Goal: Navigation & Orientation: Find specific page/section

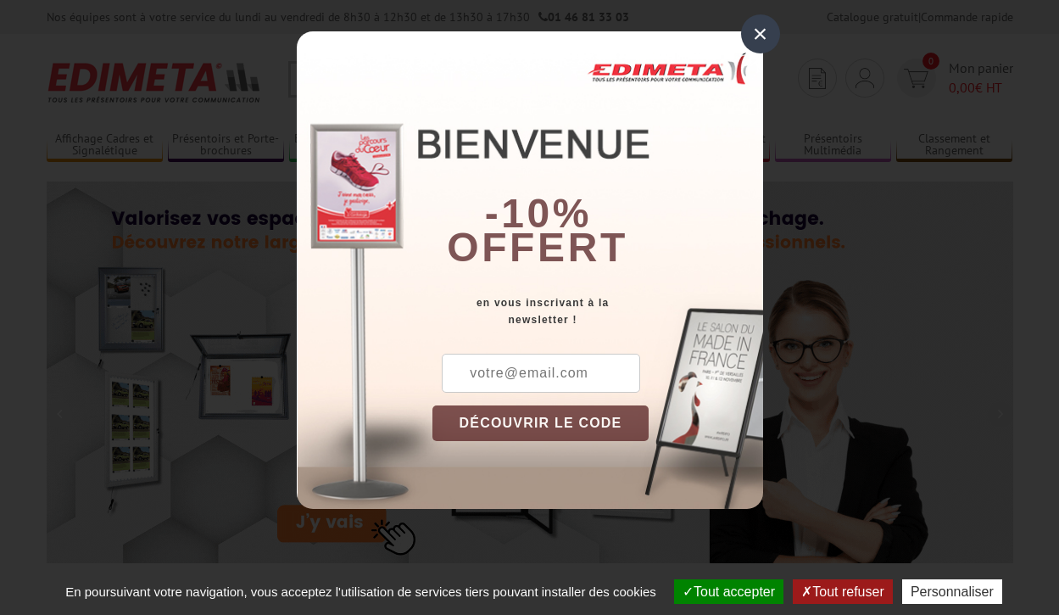
click at [727, 591] on button "Tout accepter" at bounding box center [728, 591] width 109 height 25
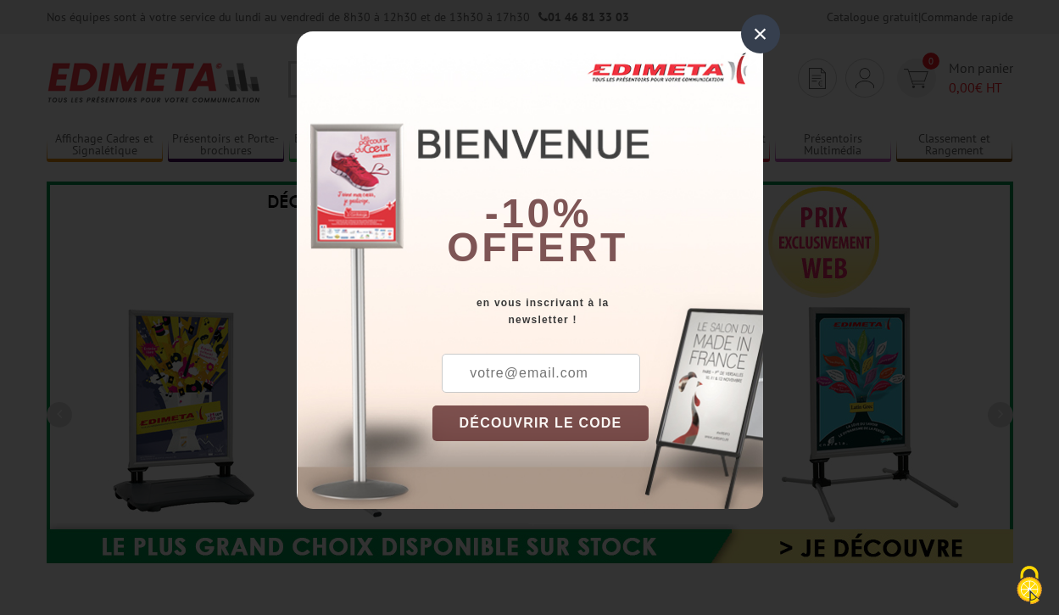
click at [760, 34] on div "×" at bounding box center [760, 33] width 39 height 39
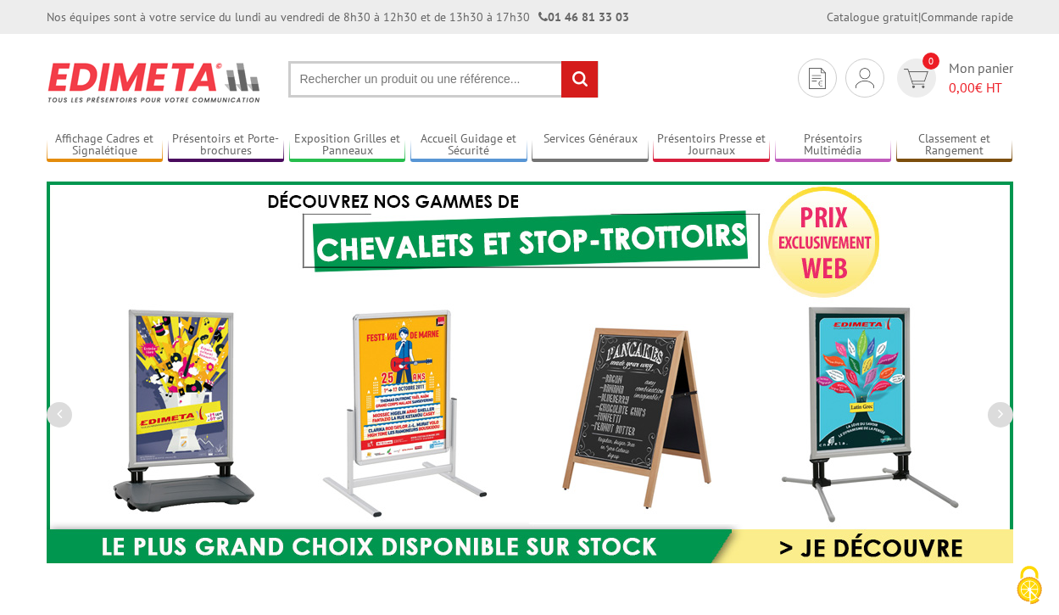
click at [0, 0] on div "Nos équipes sont à votre service du lundi au vendredi de 8h30 à 12h30 et de 13h…" at bounding box center [529, 17] width 1059 height 34
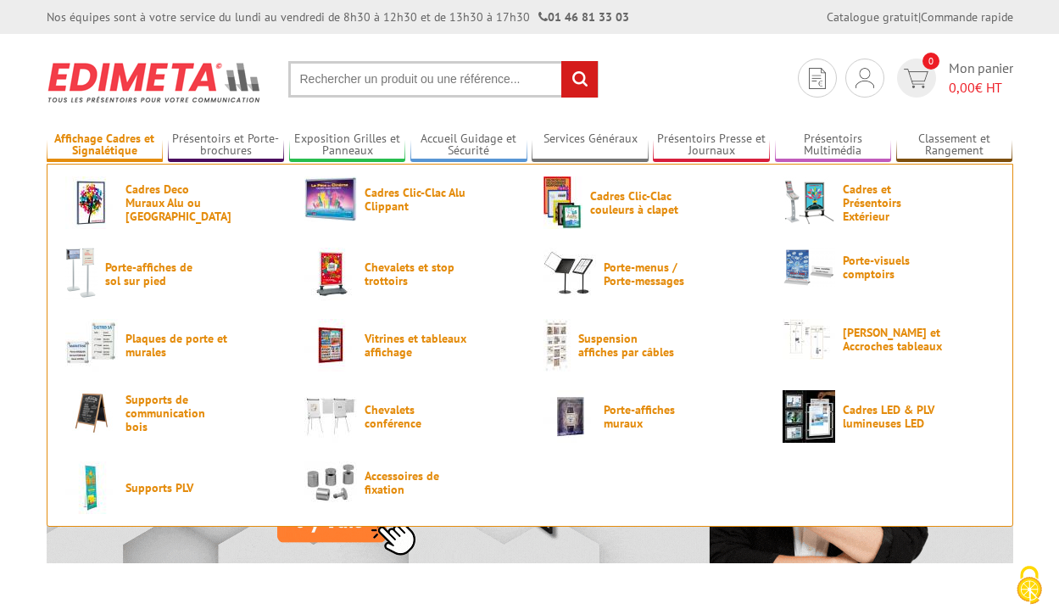
click at [104, 145] on link "Affichage Cadres et Signalétique" at bounding box center [105, 145] width 117 height 28
